Goal: Task Accomplishment & Management: Use online tool/utility

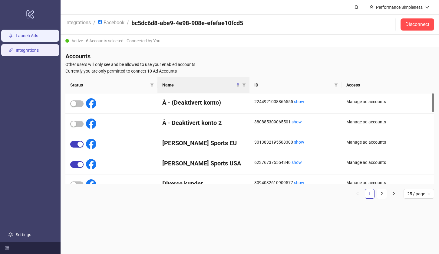
click at [35, 36] on link "Launch Ads" at bounding box center [27, 35] width 22 height 5
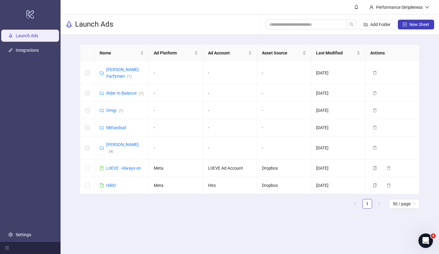
click at [111, 25] on h3 "Launch Ads" at bounding box center [94, 25] width 38 height 10
click at [371, 31] on div "Add Folder New Sheet" at bounding box center [350, 24] width 169 height 19
click at [371, 23] on span "Add Folder" at bounding box center [380, 24] width 20 height 5
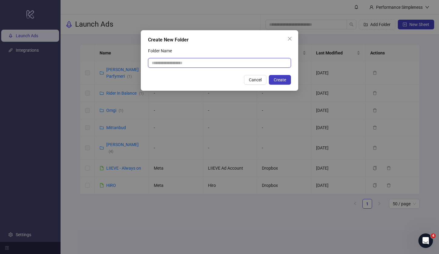
click at [262, 60] on input "Folder Name" at bounding box center [219, 63] width 143 height 10
type input "****"
click at [279, 83] on button "Create" at bounding box center [280, 80] width 22 height 10
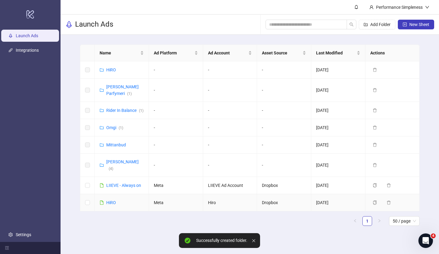
click at [87, 194] on td at bounding box center [87, 202] width 15 height 17
click at [111, 70] on link "HiRO" at bounding box center [111, 70] width 10 height 5
click at [110, 67] on div "HiRO" at bounding box center [111, 70] width 10 height 7
click at [109, 69] on link "HiRO" at bounding box center [111, 70] width 10 height 5
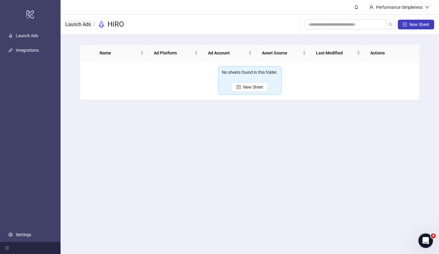
click at [84, 24] on link "Launch Ads" at bounding box center [78, 24] width 28 height 7
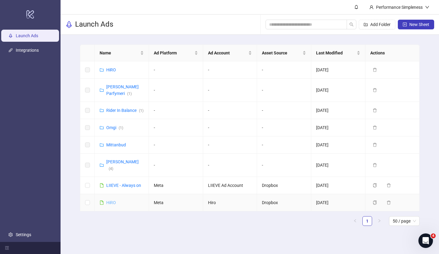
click at [111, 200] on link "HiRO" at bounding box center [111, 202] width 10 height 5
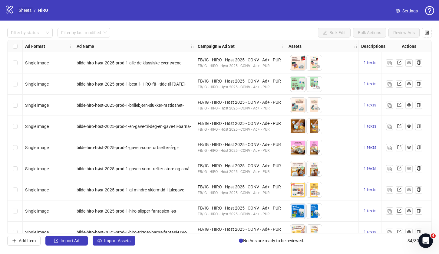
click at [25, 11] on link "Sheets" at bounding box center [25, 10] width 15 height 7
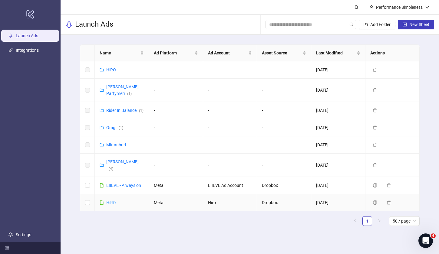
click at [107, 200] on link "HiRO" at bounding box center [111, 202] width 10 height 5
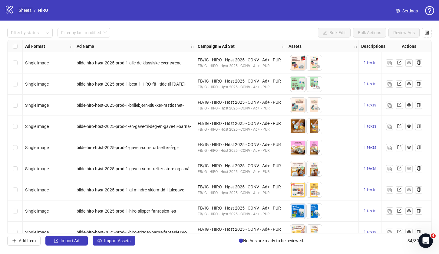
click at [29, 11] on link "Sheets" at bounding box center [25, 10] width 15 height 7
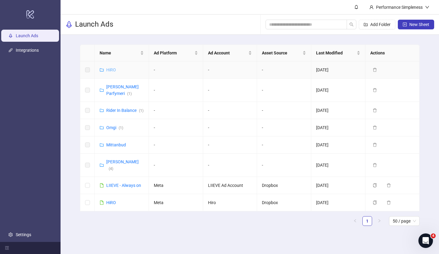
click at [111, 70] on link "HiRO" at bounding box center [111, 70] width 10 height 5
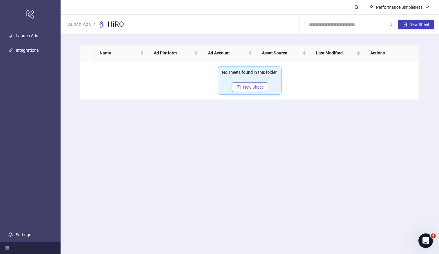
click at [242, 86] on button "New Sheet" at bounding box center [250, 87] width 36 height 10
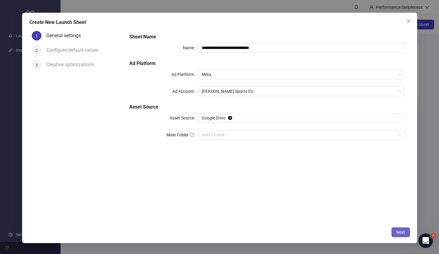
click at [401, 233] on span "Next" at bounding box center [400, 232] width 9 height 5
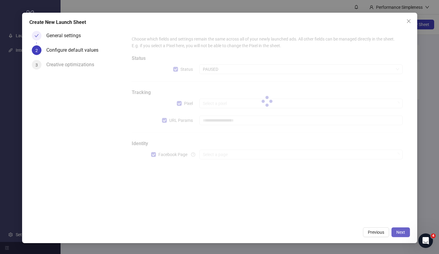
type input "**********"
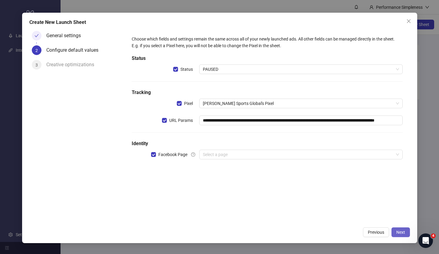
click at [401, 233] on span "Next" at bounding box center [400, 232] width 9 height 5
click at [223, 153] on input "search" at bounding box center [298, 154] width 190 height 9
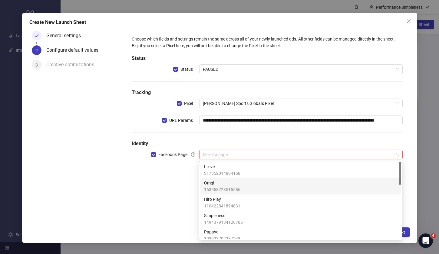
click at [227, 189] on span "163558723515586" at bounding box center [222, 190] width 36 height 7
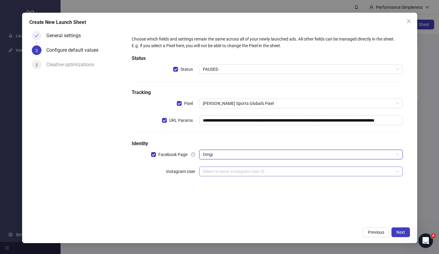
click at [311, 171] on input "search" at bounding box center [298, 171] width 190 height 9
click at [308, 202] on div "**********" at bounding box center [267, 126] width 286 height 196
click at [305, 173] on input "search" at bounding box center [298, 171] width 190 height 9
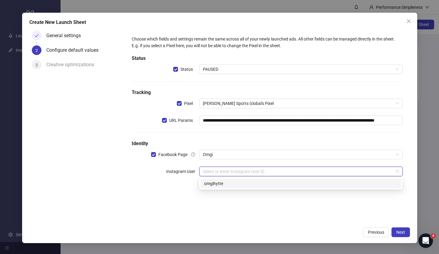
click at [305, 184] on div "omgihytte" at bounding box center [300, 183] width 193 height 7
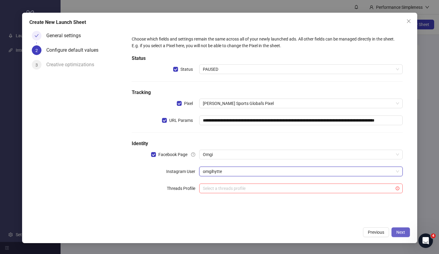
click at [395, 234] on button "Next" at bounding box center [401, 233] width 18 height 10
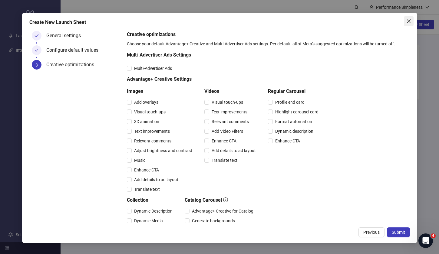
click at [408, 22] on icon "close" at bounding box center [408, 21] width 5 height 5
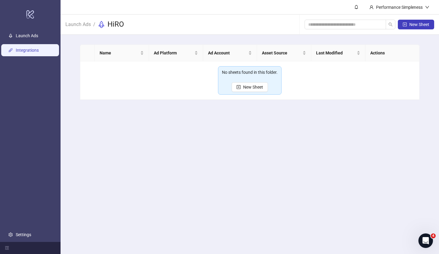
click at [36, 48] on link "Integrations" at bounding box center [27, 50] width 23 height 5
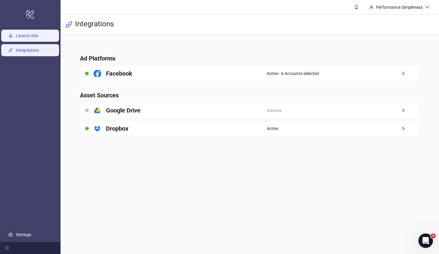
click at [38, 38] on link "Launch Ads" at bounding box center [27, 35] width 22 height 5
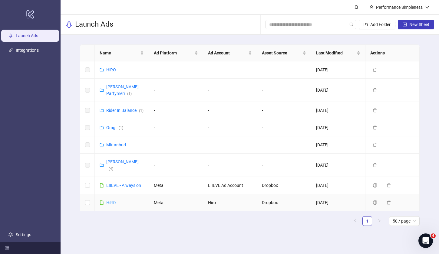
click at [112, 200] on link "HiRO" at bounding box center [111, 202] width 10 height 5
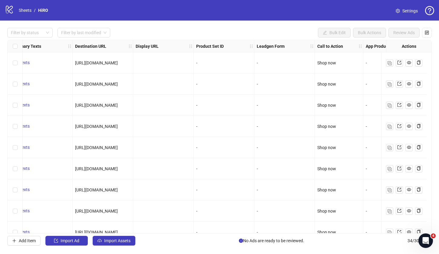
scroll to position [0, 571]
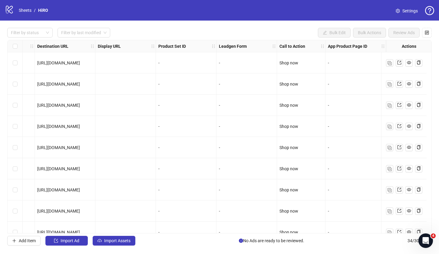
click at [57, 85] on span "[URL][DOMAIN_NAME]" at bounding box center [58, 84] width 43 height 5
click at [60, 108] on div "[URL][DOMAIN_NAME]" at bounding box center [64, 105] width 55 height 7
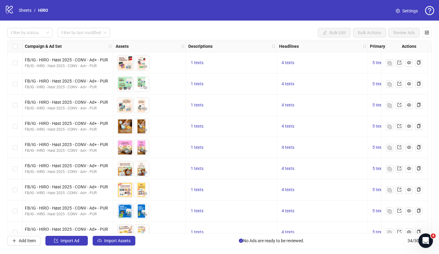
scroll to position [0, 0]
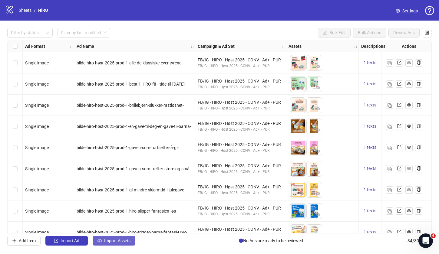
click at [100, 241] on icon "cloud-upload" at bounding box center [99, 242] width 1 height 2
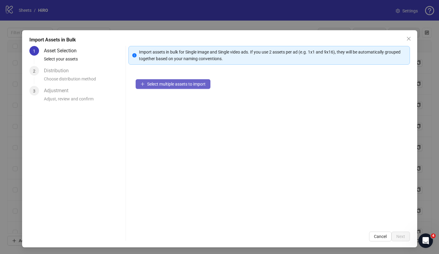
click at [171, 88] on button "Select multiple assets to import" at bounding box center [173, 84] width 75 height 10
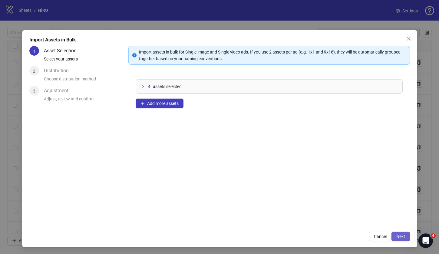
click at [401, 234] on span "Next" at bounding box center [400, 236] width 9 height 5
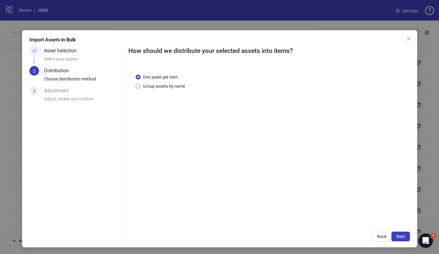
click at [150, 86] on span "Group assets by name" at bounding box center [163, 86] width 47 height 7
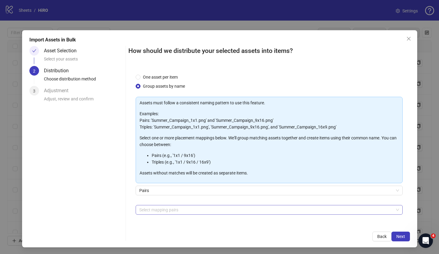
click at [152, 213] on div at bounding box center [266, 210] width 258 height 8
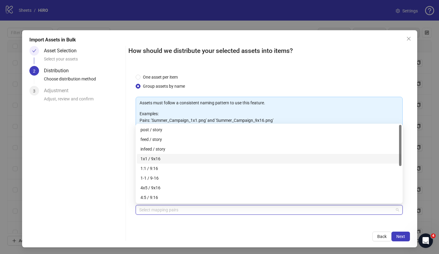
click at [158, 162] on div "1x1 / 9x16" at bounding box center [268, 159] width 257 height 7
click at [159, 190] on div "4x5 / 9x16" at bounding box center [268, 188] width 257 height 7
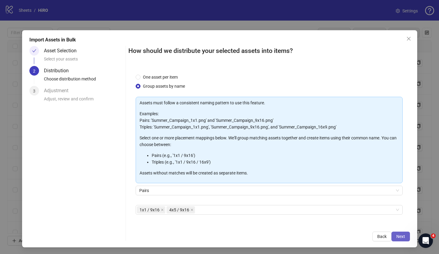
click at [400, 236] on span "Next" at bounding box center [400, 236] width 9 height 5
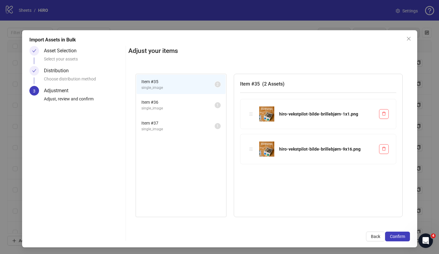
click at [181, 104] on span "Item # 36" at bounding box center [177, 102] width 73 height 7
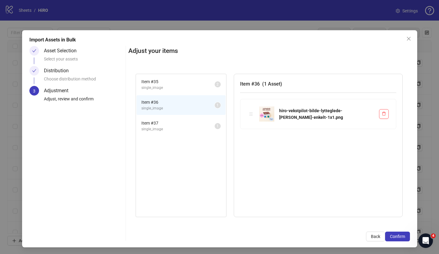
click at [180, 124] on span "Item # 37" at bounding box center [177, 123] width 73 height 7
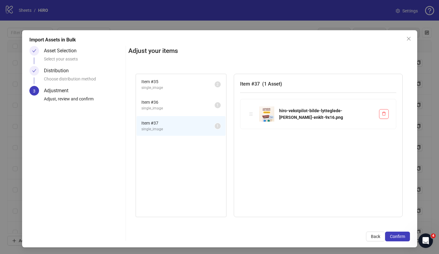
click at [180, 114] on li "Item # 36 single_image 1" at bounding box center [181, 105] width 89 height 20
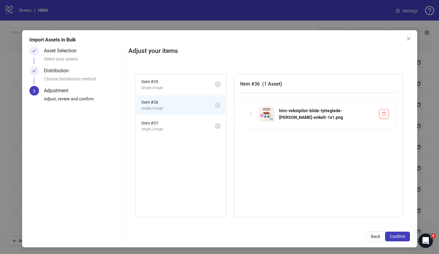
click at [180, 123] on span "Item # 37" at bounding box center [177, 123] width 73 height 7
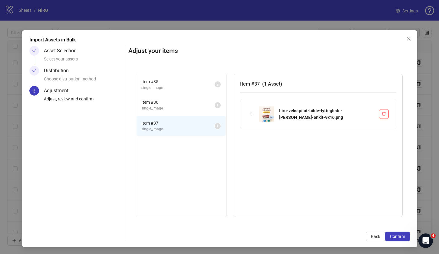
click at [178, 110] on span "single_image" at bounding box center [177, 109] width 73 height 6
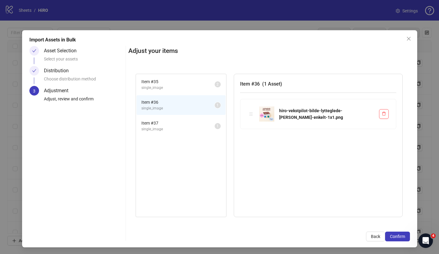
click at [178, 124] on span "Item # 37" at bounding box center [177, 123] width 73 height 7
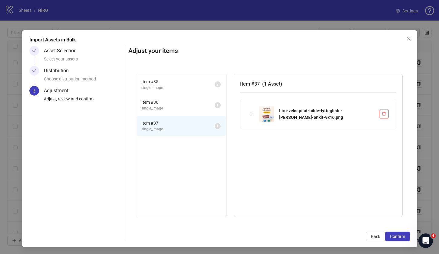
click at [177, 110] on span "single_image" at bounding box center [177, 109] width 73 height 6
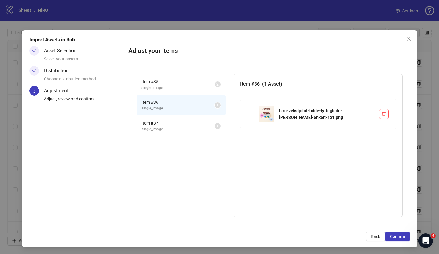
click at [177, 123] on span "Item # 37" at bounding box center [177, 123] width 73 height 7
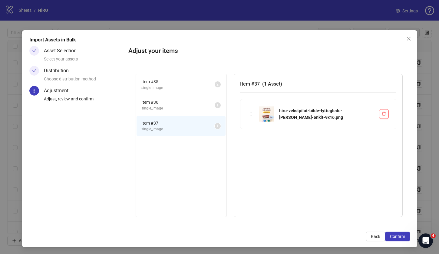
click at [177, 108] on span "single_image" at bounding box center [177, 109] width 73 height 6
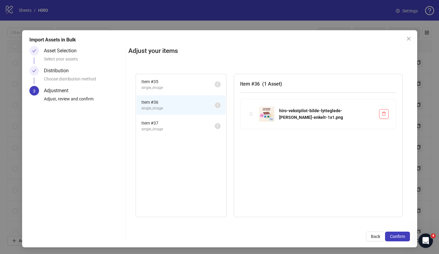
click at [177, 121] on span "Item # 37" at bounding box center [177, 123] width 73 height 7
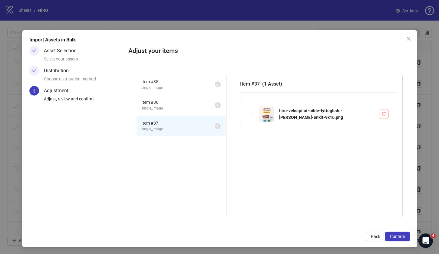
click at [385, 115] on icon "delete" at bounding box center [384, 114] width 4 height 4
click at [174, 111] on span "single_image" at bounding box center [177, 109] width 73 height 6
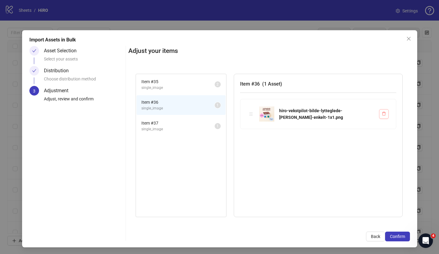
click at [381, 117] on button "button" at bounding box center [384, 114] width 10 height 10
click at [206, 128] on span "single_image" at bounding box center [177, 130] width 73 height 6
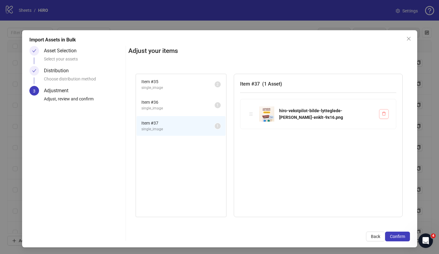
click at [385, 116] on icon "delete" at bounding box center [384, 114] width 4 height 4
click at [193, 116] on div "Item # 37 single_image 1" at bounding box center [181, 126] width 90 height 21
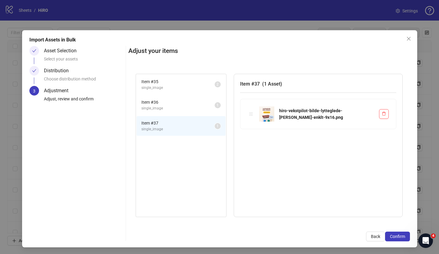
click at [193, 113] on li "Item # 36 single_image 1" at bounding box center [181, 105] width 89 height 20
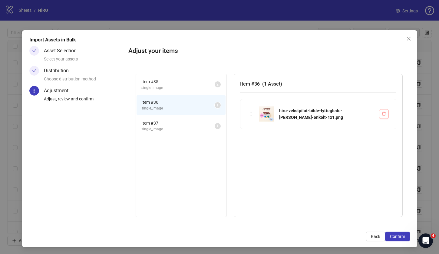
click at [385, 115] on icon "delete" at bounding box center [384, 114] width 4 height 4
click at [378, 240] on button "Back" at bounding box center [375, 237] width 19 height 10
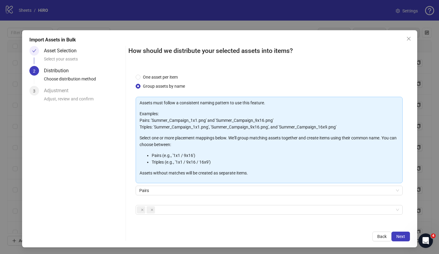
scroll to position [20, 0]
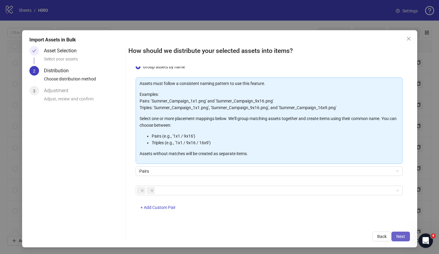
click at [405, 237] on span "Next" at bounding box center [400, 236] width 9 height 5
click at [402, 236] on span "Next" at bounding box center [400, 236] width 9 height 5
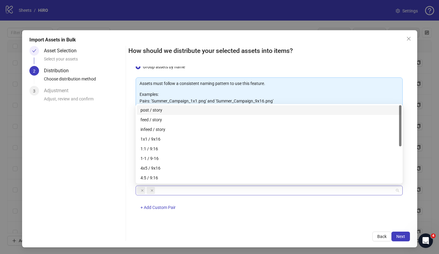
click at [255, 187] on div at bounding box center [266, 191] width 258 height 8
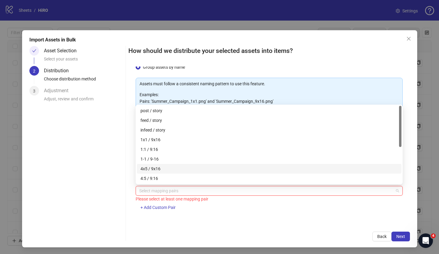
click at [158, 171] on div "4x5 / 9x16" at bounding box center [268, 169] width 257 height 7
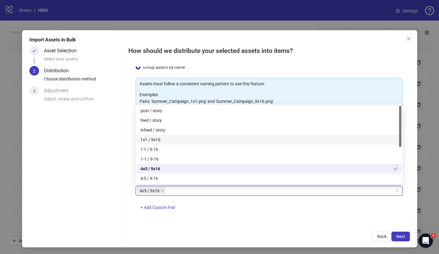
click at [162, 138] on div "1x1 / 9x16" at bounding box center [268, 140] width 257 height 7
click at [271, 216] on div "4x5 / 9x16 1x1 / 9x16 + Add Custom Pair" at bounding box center [269, 201] width 267 height 31
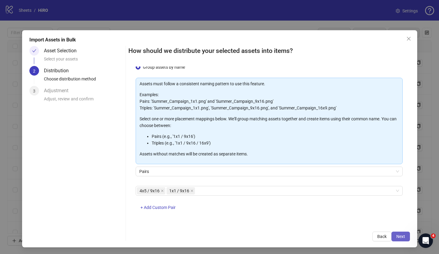
click at [392, 236] on button "Next" at bounding box center [401, 237] width 18 height 10
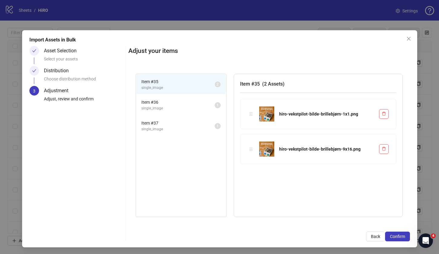
click at [192, 111] on span "single_image" at bounding box center [177, 109] width 73 height 6
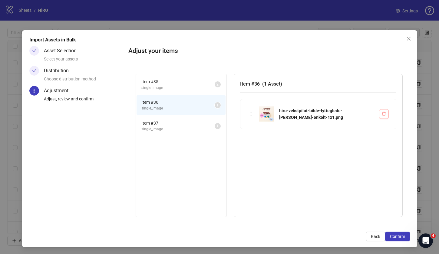
click at [383, 114] on icon "delete" at bounding box center [384, 114] width 4 height 4
click at [52, 74] on div "Distribution" at bounding box center [59, 71] width 30 height 10
click at [373, 240] on button "Back" at bounding box center [375, 237] width 19 height 10
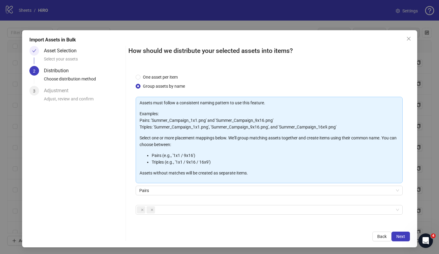
click at [373, 240] on button "Back" at bounding box center [381, 237] width 19 height 10
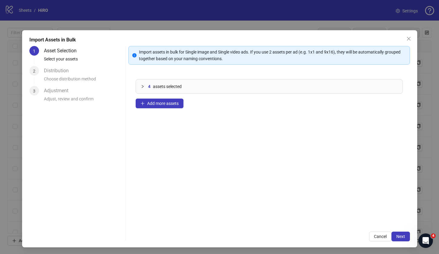
click at [143, 88] on div at bounding box center [144, 86] width 7 height 7
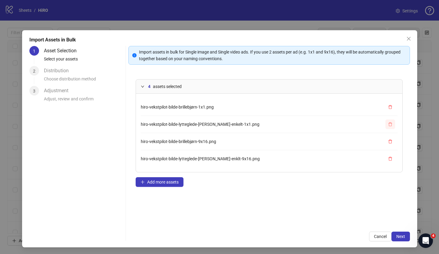
click at [388, 124] on icon "delete" at bounding box center [390, 124] width 4 height 4
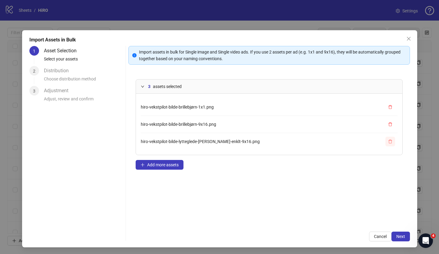
click at [392, 141] on icon "delete" at bounding box center [390, 142] width 4 height 4
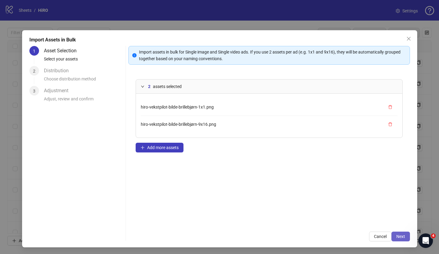
click at [400, 238] on span "Next" at bounding box center [400, 236] width 9 height 5
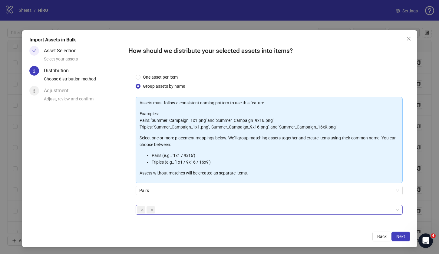
click at [258, 210] on div at bounding box center [266, 210] width 258 height 8
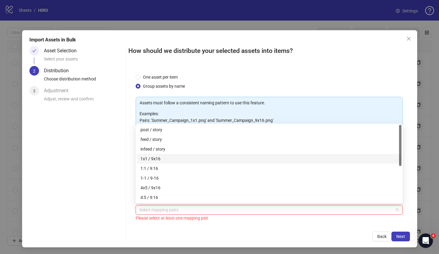
click at [189, 161] on div "1x1 / 9x16" at bounding box center [268, 159] width 257 height 7
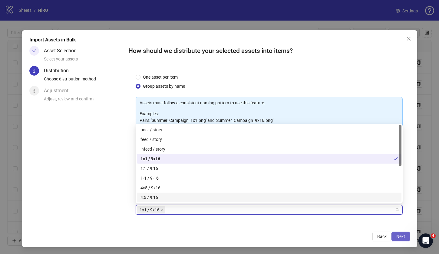
click at [399, 235] on span "Next" at bounding box center [400, 236] width 9 height 5
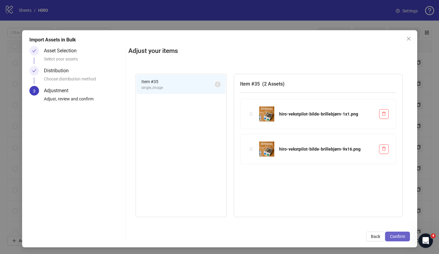
click at [395, 238] on span "Confirm" at bounding box center [397, 236] width 15 height 5
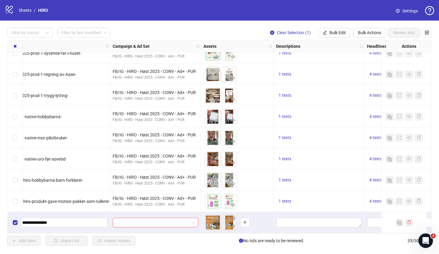
scroll to position [563, 0]
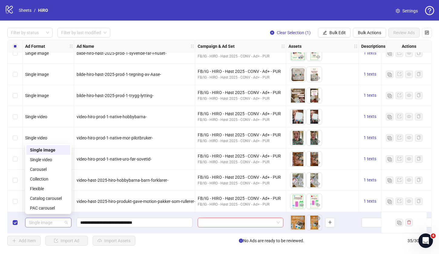
click at [66, 221] on span "Single image" at bounding box center [48, 222] width 39 height 9
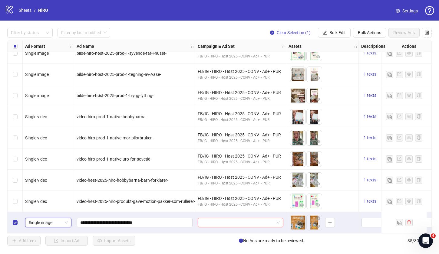
click at [62, 220] on span "Single image" at bounding box center [48, 222] width 39 height 9
click at [106, 220] on input "**********" at bounding box center [133, 223] width 107 height 7
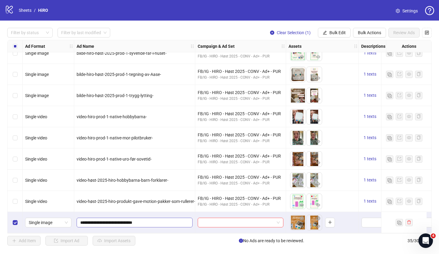
click at [167, 224] on span "**********" at bounding box center [135, 223] width 116 height 10
click at [182, 215] on div "**********" at bounding box center [134, 222] width 121 height 21
click at [225, 220] on input "search" at bounding box center [237, 222] width 73 height 9
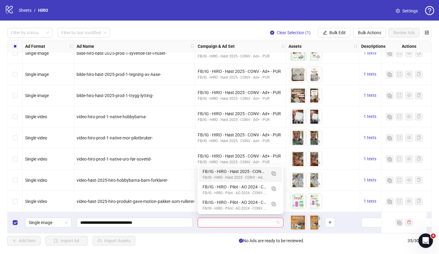
click at [225, 220] on input "search" at bounding box center [237, 222] width 73 height 9
click at [245, 220] on input "search" at bounding box center [237, 222] width 73 height 9
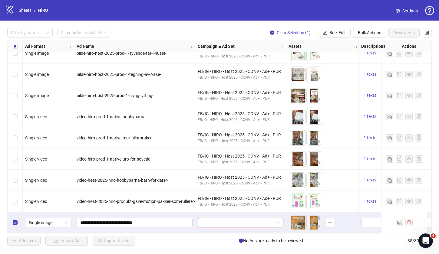
click at [288, 227] on div "To pick up a draggable item, press the space bar. While dragging, use the arrow…" at bounding box center [322, 222] width 73 height 21
click at [275, 220] on span at bounding box center [240, 222] width 78 height 9
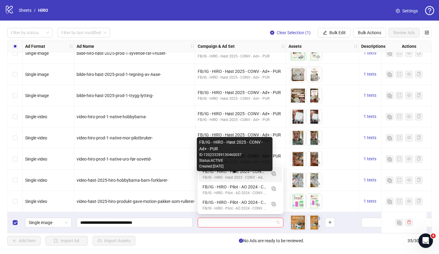
click at [239, 174] on div "FB/IG - HIRO - Høst 2025 - CONV - Ad+ - PUR" at bounding box center [235, 171] width 64 height 7
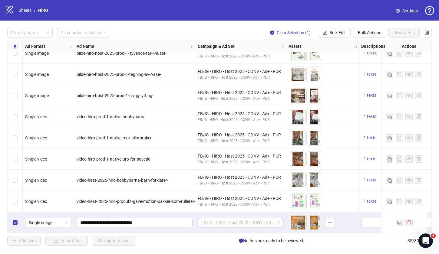
click at [235, 223] on span "FB/IG - HIRO - Høst 2025 - CONV - Ad+ - PUR" at bounding box center [240, 222] width 78 height 9
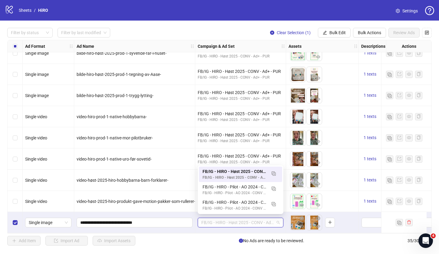
click at [261, 228] on div "FB/IG - HIRO - Høst 2025 - CONV - Ad+ - PUR" at bounding box center [240, 222] width 91 height 21
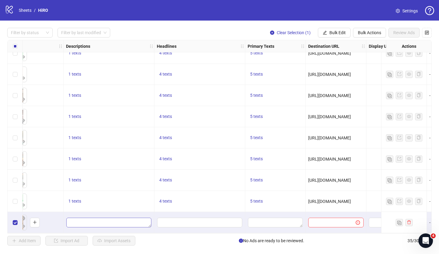
scroll to position [563, 273]
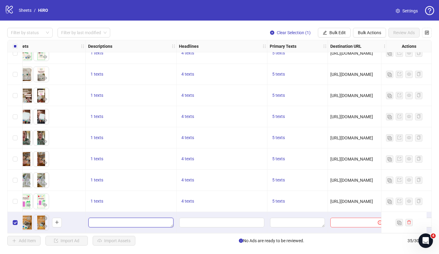
click at [139, 221] on textarea "Edit values" at bounding box center [130, 223] width 85 height 10
click at [96, 223] on textarea "Edit values" at bounding box center [130, 223] width 85 height 10
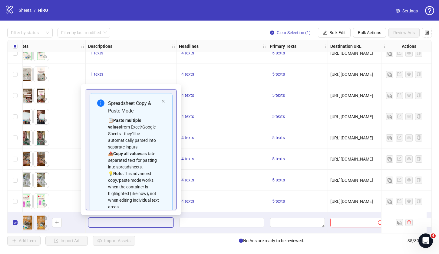
scroll to position [41, 0]
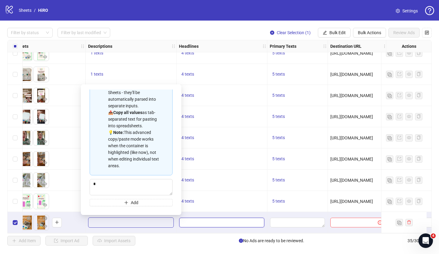
click at [201, 225] on input "Edit values" at bounding box center [221, 223] width 85 height 10
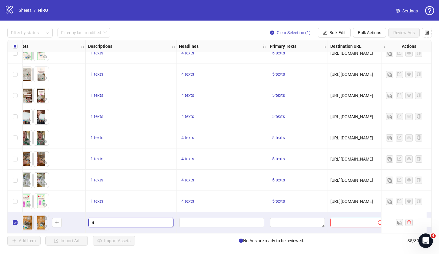
click at [144, 223] on textarea "Edit values" at bounding box center [130, 223] width 85 height 10
click at [328, 31] on button "Bulk Edit" at bounding box center [334, 33] width 33 height 10
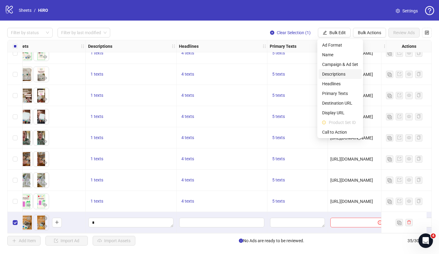
click at [329, 74] on span "Descriptions" at bounding box center [340, 74] width 36 height 7
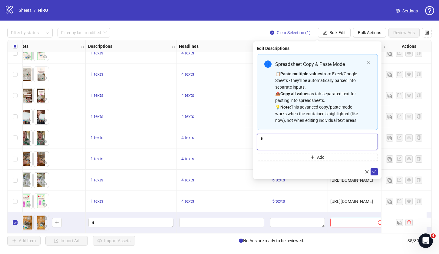
click at [282, 141] on textarea "Multi-text input container - paste or copy values" at bounding box center [317, 142] width 121 height 16
click at [163, 210] on div "1 texts" at bounding box center [131, 201] width 91 height 21
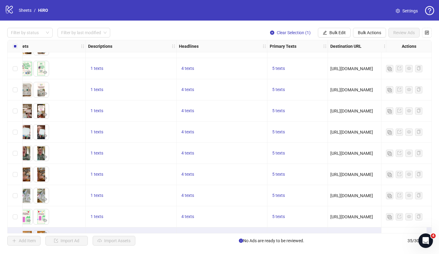
scroll to position [563, 273]
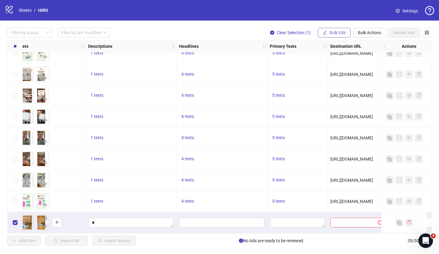
click at [332, 28] on button "Bulk Edit" at bounding box center [334, 33] width 33 height 10
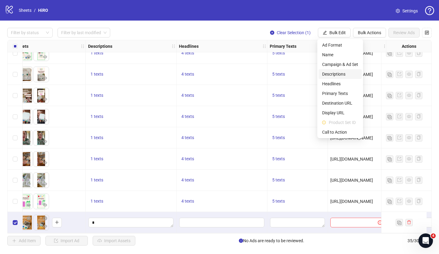
click at [335, 76] on span "Descriptions" at bounding box center [340, 74] width 36 height 7
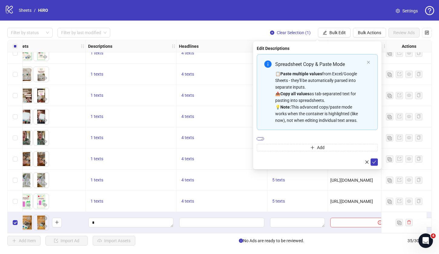
click at [264, 140] on textarea "Multi-text input container - paste or copy values" at bounding box center [260, 138] width 7 height 3
click at [376, 173] on icon "check" at bounding box center [374, 172] width 4 height 4
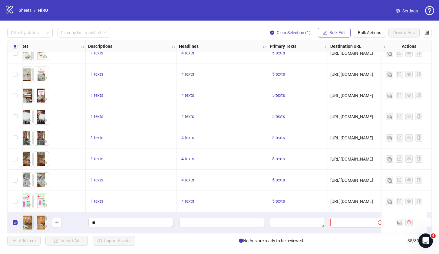
click at [337, 32] on span "Bulk Edit" at bounding box center [337, 32] width 16 height 5
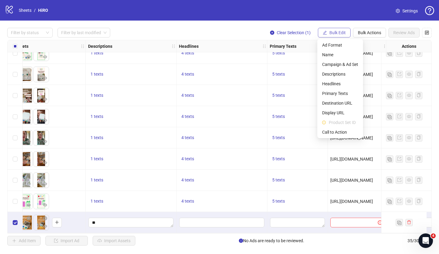
click at [337, 32] on span "Bulk Edit" at bounding box center [337, 32] width 16 height 5
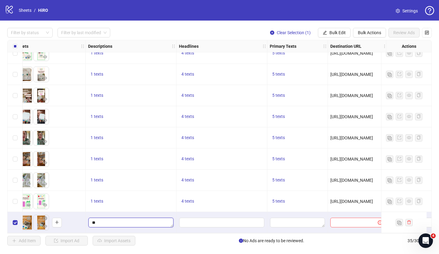
click at [124, 223] on textarea "Edit values" at bounding box center [130, 223] width 85 height 10
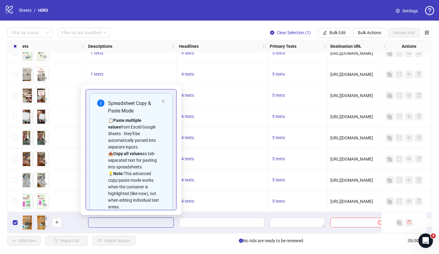
scroll to position [41, 0]
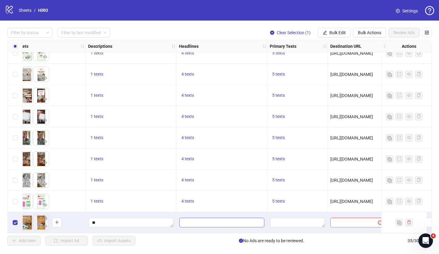
click at [181, 225] on input "Edit values" at bounding box center [221, 223] width 85 height 10
click at [210, 223] on input "Edit values" at bounding box center [221, 223] width 85 height 10
click at [270, 226] on div at bounding box center [297, 222] width 61 height 21
click at [216, 223] on input "Edit values" at bounding box center [221, 223] width 85 height 10
click at [192, 72] on span "4 texts" at bounding box center [187, 74] width 13 height 5
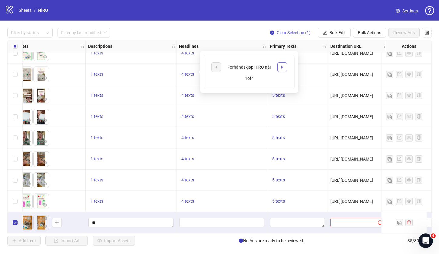
click at [283, 68] on icon "caret-right" at bounding box center [282, 67] width 4 height 4
click at [230, 46] on div "Headlines" at bounding box center [222, 46] width 91 height 12
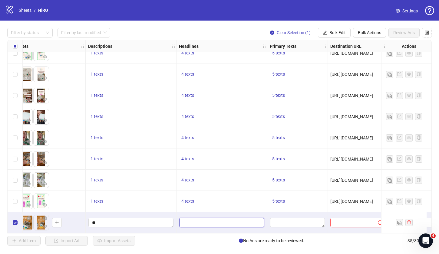
click at [195, 218] on input "Edit values" at bounding box center [221, 223] width 85 height 10
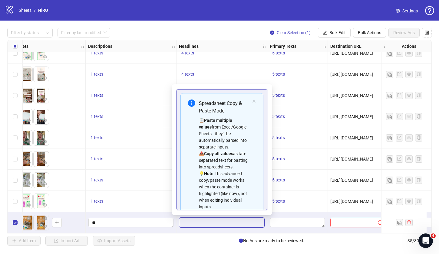
scroll to position [35, 0]
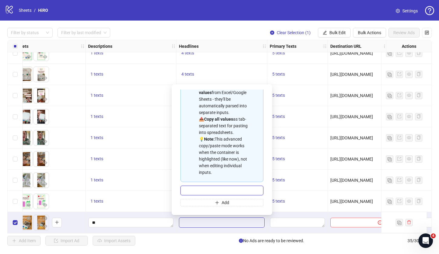
click at [229, 191] on input "Multi-input container - paste or copy values" at bounding box center [221, 191] width 83 height 10
type input "*****"
click at [224, 207] on div "Spreadsheet Copy & Paste Mode 📋 Paste multiple values from Excel/Google Sheets …" at bounding box center [222, 149] width 91 height 121
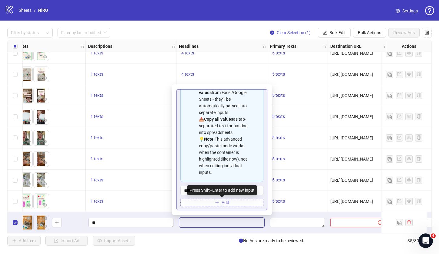
click at [223, 200] on span "Add" at bounding box center [226, 202] width 8 height 5
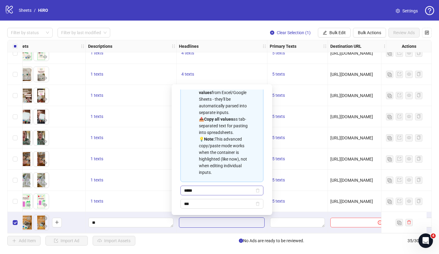
type input "****"
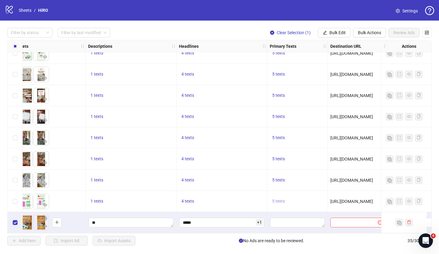
click at [281, 199] on span "5 texts" at bounding box center [278, 201] width 13 height 5
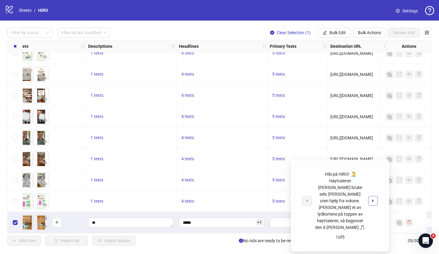
click at [375, 199] on icon "caret-right" at bounding box center [373, 201] width 4 height 4
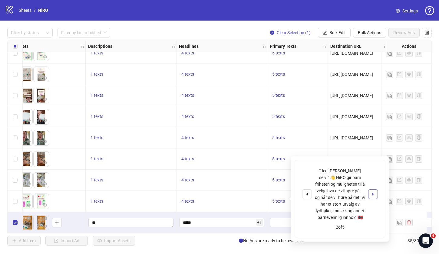
click at [375, 194] on icon "caret-right" at bounding box center [373, 194] width 4 height 4
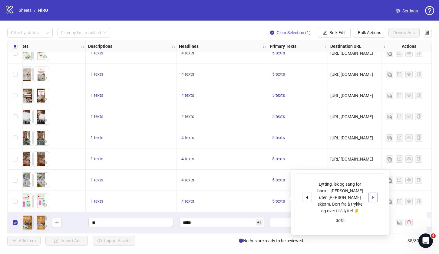
click at [375, 196] on icon "caret-right" at bounding box center [373, 198] width 4 height 4
click at [375, 194] on icon "caret-right" at bounding box center [373, 194] width 4 height 4
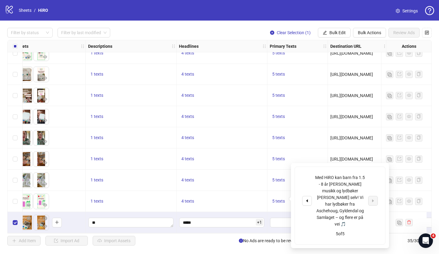
click at [281, 210] on div "5 texts" at bounding box center [297, 201] width 61 height 21
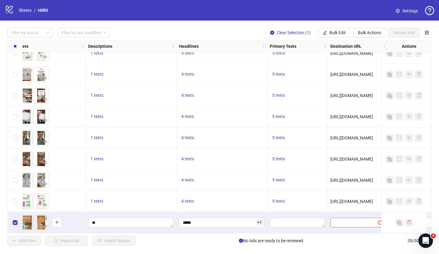
scroll to position [563, 315]
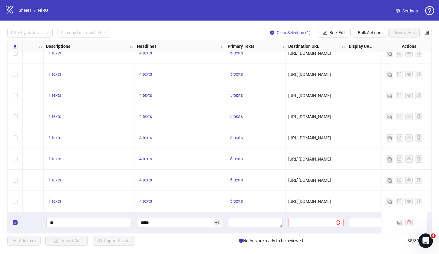
click at [308, 224] on span at bounding box center [315, 223] width 55 height 10
click at [306, 223] on input "text" at bounding box center [309, 223] width 35 height 7
click at [240, 223] on textarea "Edit values" at bounding box center [255, 223] width 55 height 10
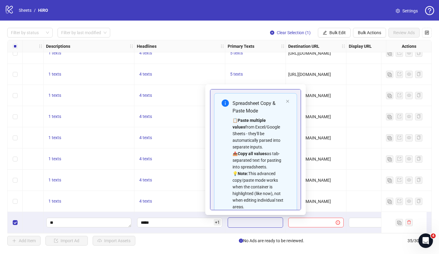
scroll to position [41, 0]
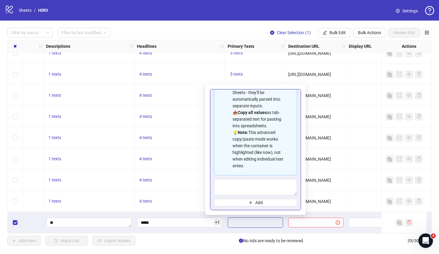
click at [262, 241] on span "No Ads are ready to be reviewed." at bounding box center [271, 241] width 65 height 7
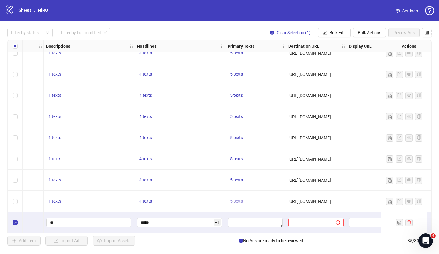
click at [240, 200] on span "5 texts" at bounding box center [236, 201] width 13 height 5
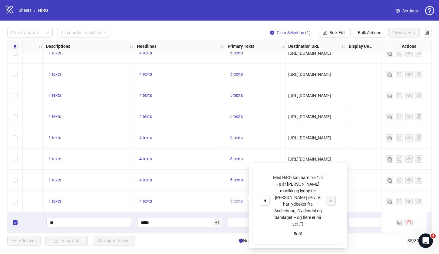
click at [240, 200] on span "5 texts" at bounding box center [236, 201] width 13 height 5
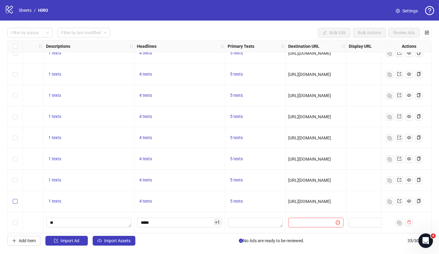
click at [17, 202] on label "Select row 34" at bounding box center [15, 201] width 5 height 7
click at [410, 202] on span at bounding box center [409, 201] width 4 height 7
click at [259, 219] on textarea "Edit values" at bounding box center [255, 223] width 55 height 10
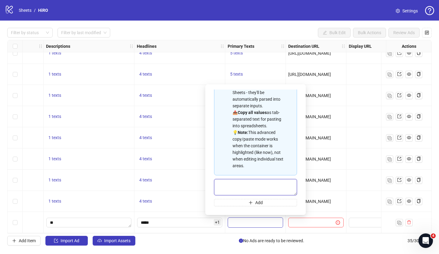
click at [255, 185] on textarea "Multi-text input container - paste or copy values" at bounding box center [255, 187] width 83 height 16
type textarea "**********"
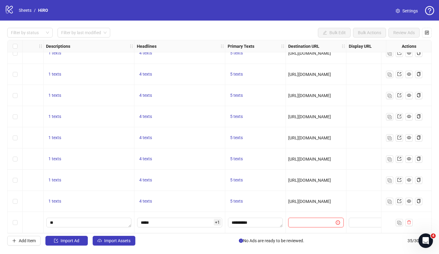
click at [297, 221] on input "text" at bounding box center [309, 223] width 35 height 7
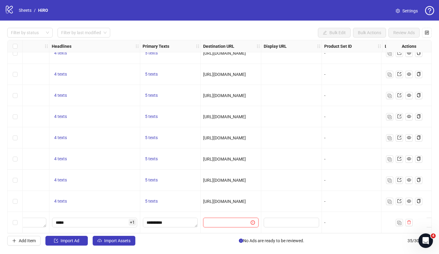
scroll to position [563, 407]
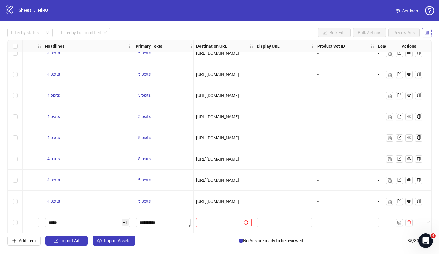
click at [431, 35] on button "button" at bounding box center [427, 33] width 10 height 10
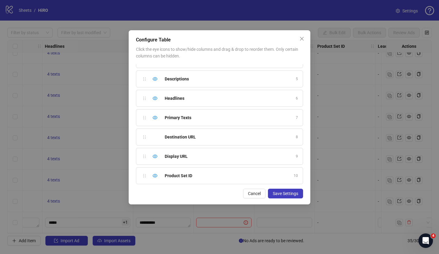
scroll to position [86, 0]
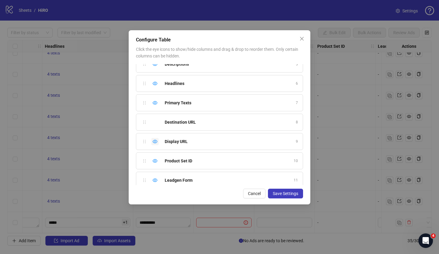
click at [156, 140] on icon "eye" at bounding box center [155, 141] width 5 height 5
click at [154, 160] on icon "eye" at bounding box center [155, 161] width 5 height 4
click at [155, 179] on icon "eye" at bounding box center [155, 180] width 5 height 5
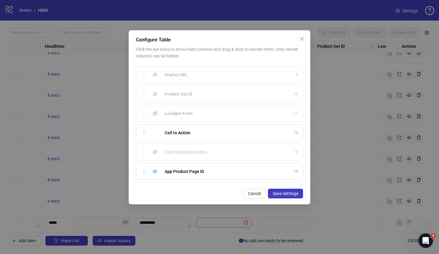
scroll to position [153, 0]
click at [156, 169] on icon "eye" at bounding box center [155, 171] width 5 height 5
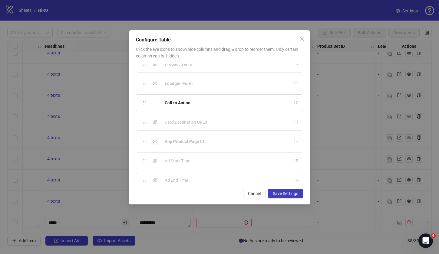
scroll to position [189, 0]
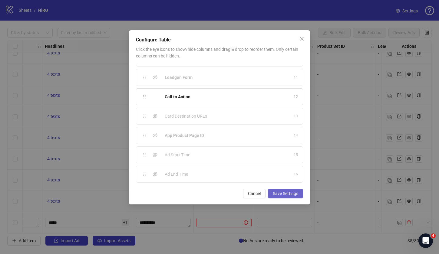
click at [282, 198] on button "Save Settings" at bounding box center [285, 194] width 35 height 10
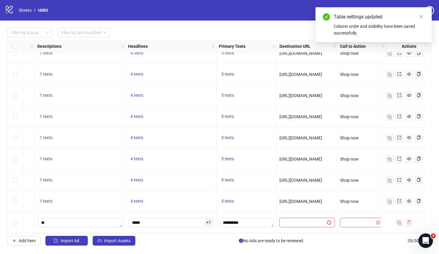
scroll to position [563, 329]
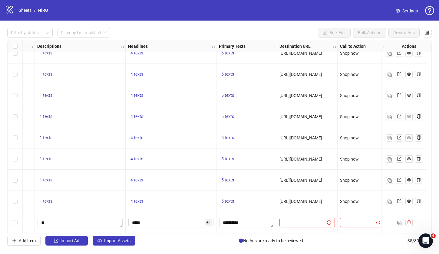
click at [348, 226] on div at bounding box center [362, 222] width 48 height 21
click at [345, 218] on input "search" at bounding box center [359, 222] width 31 height 9
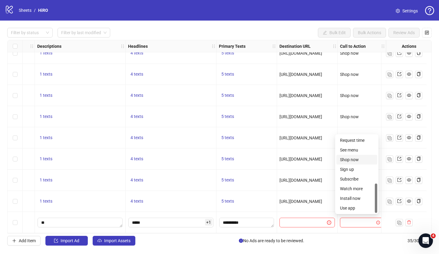
click at [351, 158] on div "Shop now" at bounding box center [357, 160] width 34 height 7
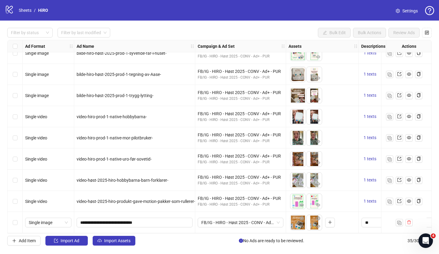
scroll to position [563, 329]
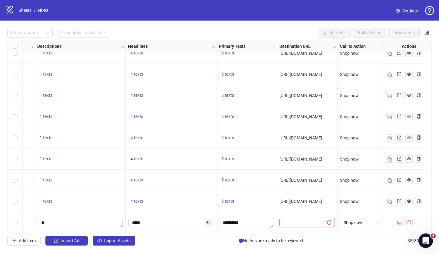
click at [291, 199] on span "[URL][DOMAIN_NAME]" at bounding box center [300, 201] width 43 height 5
click at [283, 222] on input "text" at bounding box center [300, 223] width 35 height 7
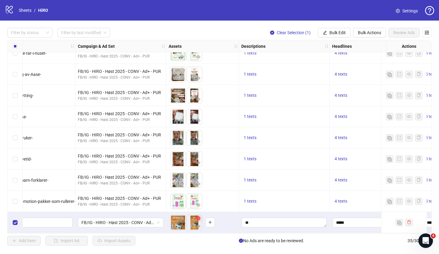
scroll to position [563, 204]
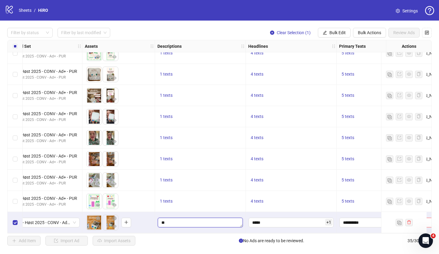
click at [209, 223] on textarea "Edit values" at bounding box center [200, 223] width 85 height 10
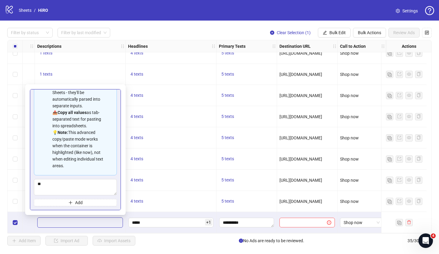
scroll to position [563, 329]
click at [289, 220] on input "text" at bounding box center [300, 223] width 35 height 7
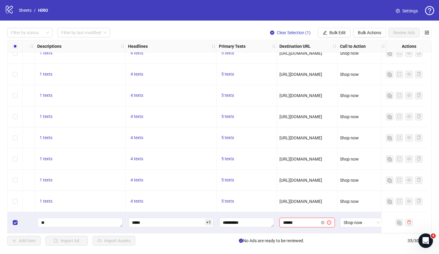
type input "*******"
click at [283, 222] on input "*******" at bounding box center [300, 223] width 35 height 7
paste input "**********"
paste input "text"
type input "**********"
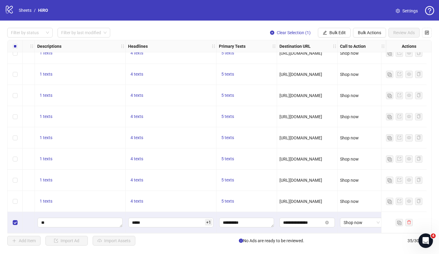
click at [292, 208] on div "[URL][DOMAIN_NAME]" at bounding box center [307, 201] width 61 height 21
click at [397, 31] on span "Review Ads" at bounding box center [403, 32] width 21 height 5
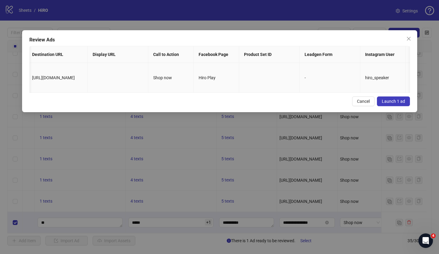
scroll to position [0, 0]
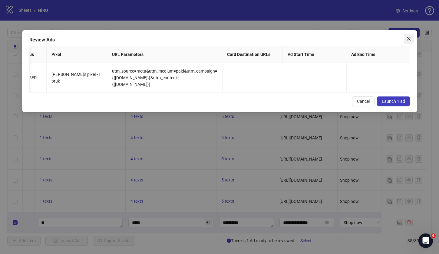
click at [407, 39] on icon "close" at bounding box center [408, 38] width 5 height 5
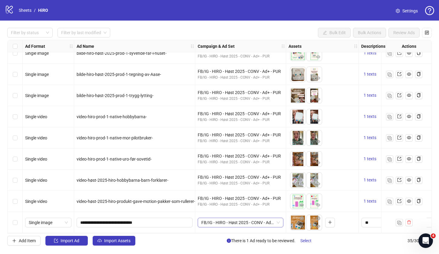
click at [251, 224] on span "FB/IG - HIRO - Høst 2025 - CONV - Ad+ - PUR" at bounding box center [240, 222] width 78 height 9
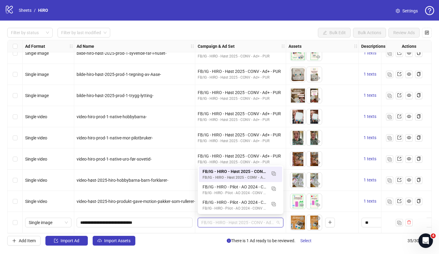
click at [251, 224] on span "FB/IG - HIRO - Høst 2025 - CONV - Ad+ - PUR" at bounding box center [240, 222] width 78 height 9
